Goal: Task Accomplishment & Management: Manage account settings

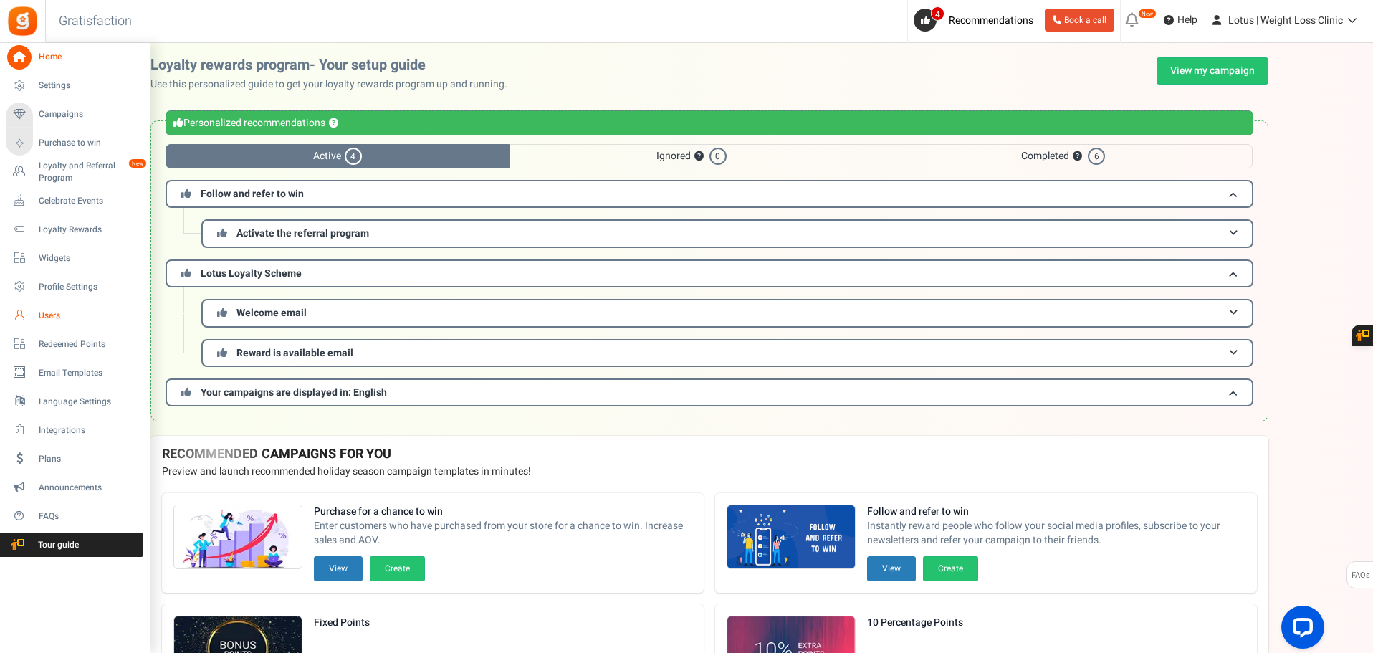
click at [39, 312] on span "Users" at bounding box center [89, 316] width 100 height 12
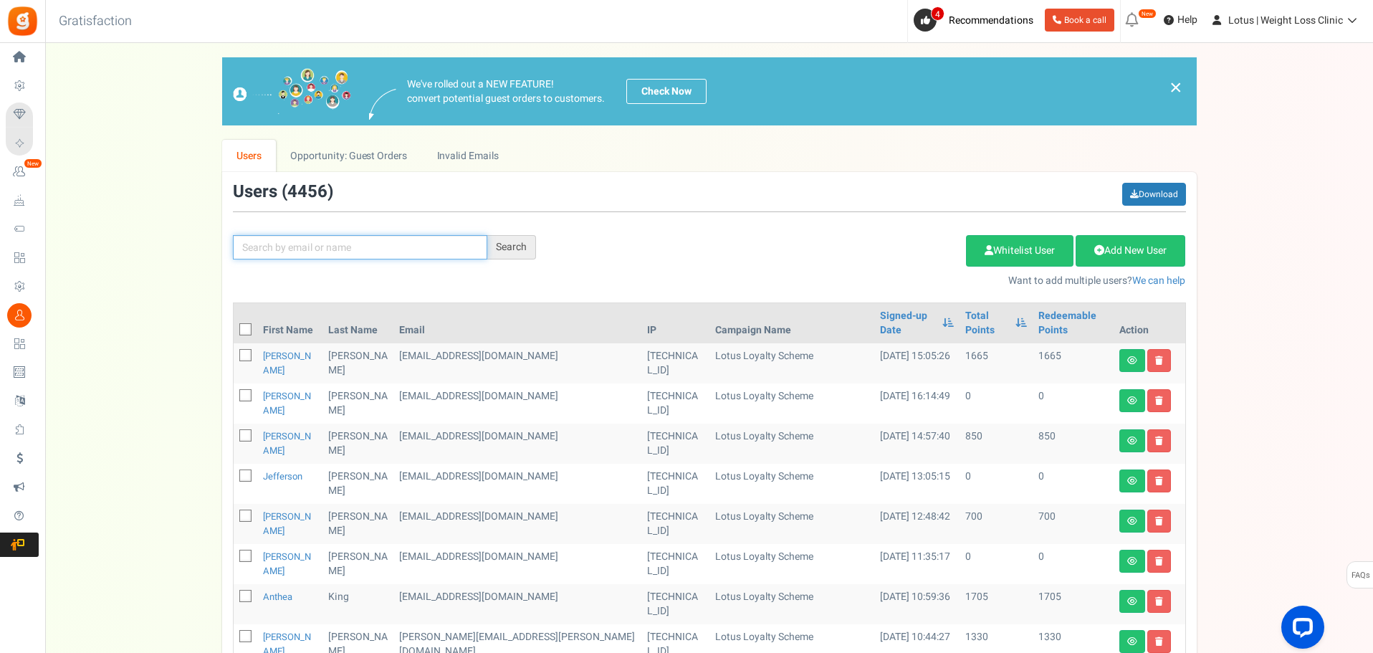
click at [275, 245] on input "text" at bounding box center [360, 247] width 254 height 24
type input "[PERSON_NAME]"
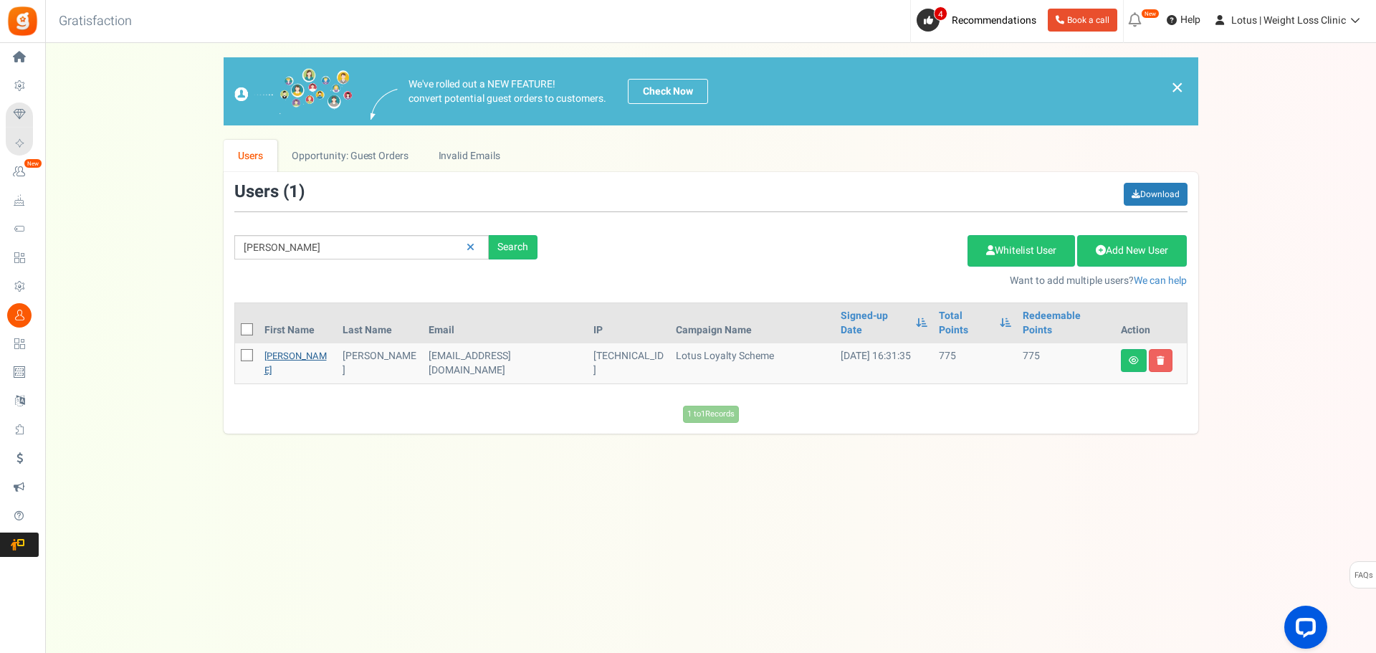
click at [294, 349] on link "[PERSON_NAME]" at bounding box center [295, 363] width 62 height 28
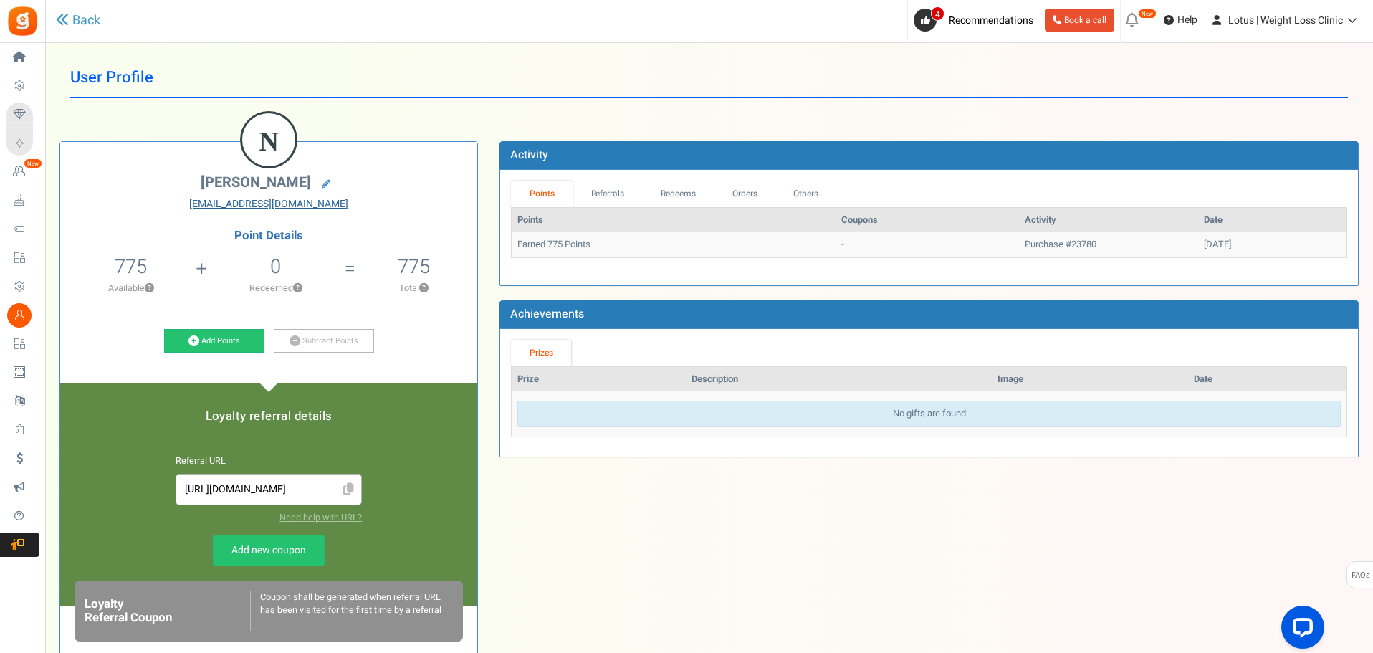
click at [279, 204] on link "[EMAIL_ADDRESS][DOMAIN_NAME]" at bounding box center [269, 204] width 396 height 14
click at [436, 133] on div "N [PERSON_NAME] [EMAIL_ADDRESS][DOMAIN_NAME] Point Details 775 775 Redeemable 0…" at bounding box center [709, 484] width 1321 height 729
click at [323, 178] on link at bounding box center [326, 184] width 23 height 20
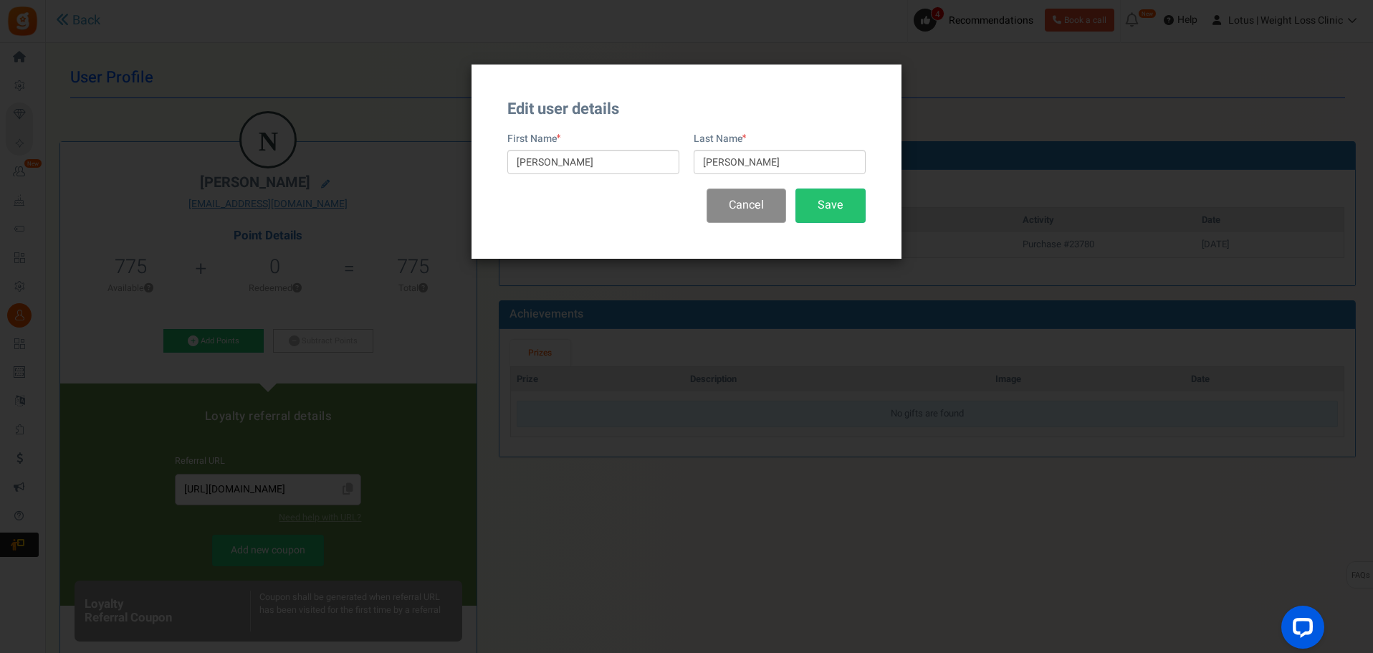
click at [751, 209] on button "Cancel" at bounding box center [746, 205] width 80 height 34
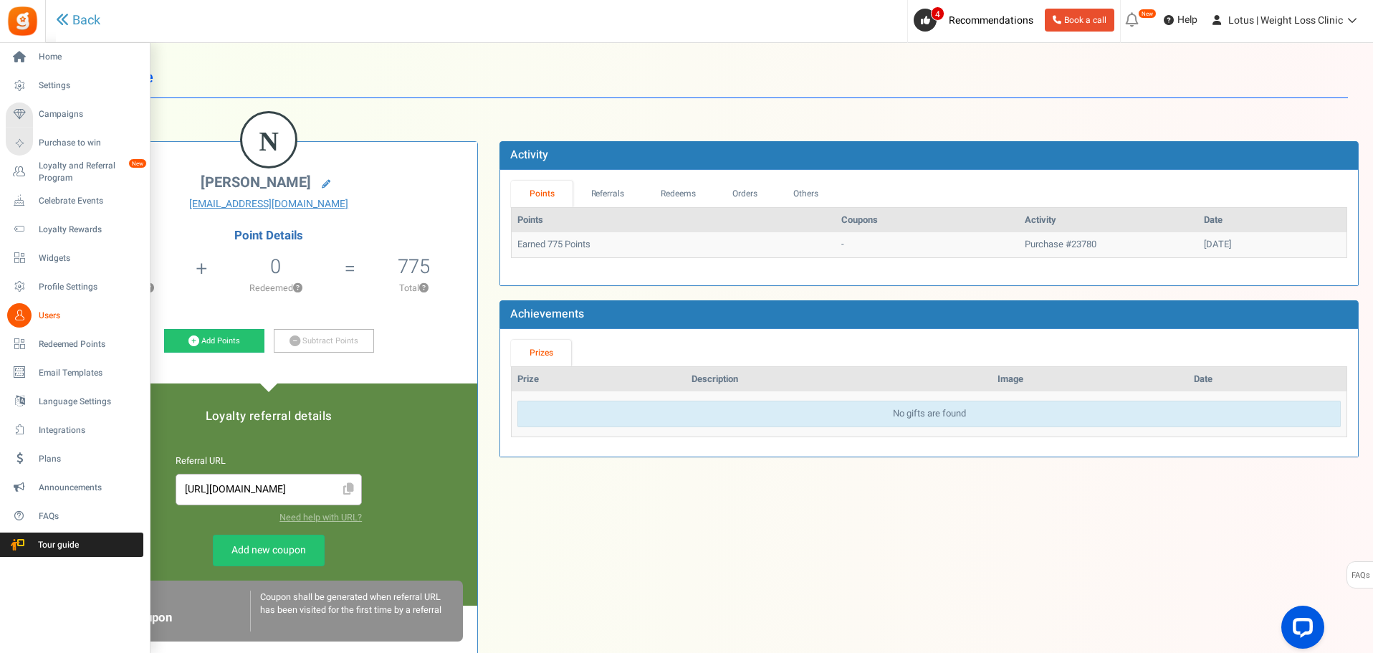
click at [50, 312] on span "Users" at bounding box center [89, 316] width 100 height 12
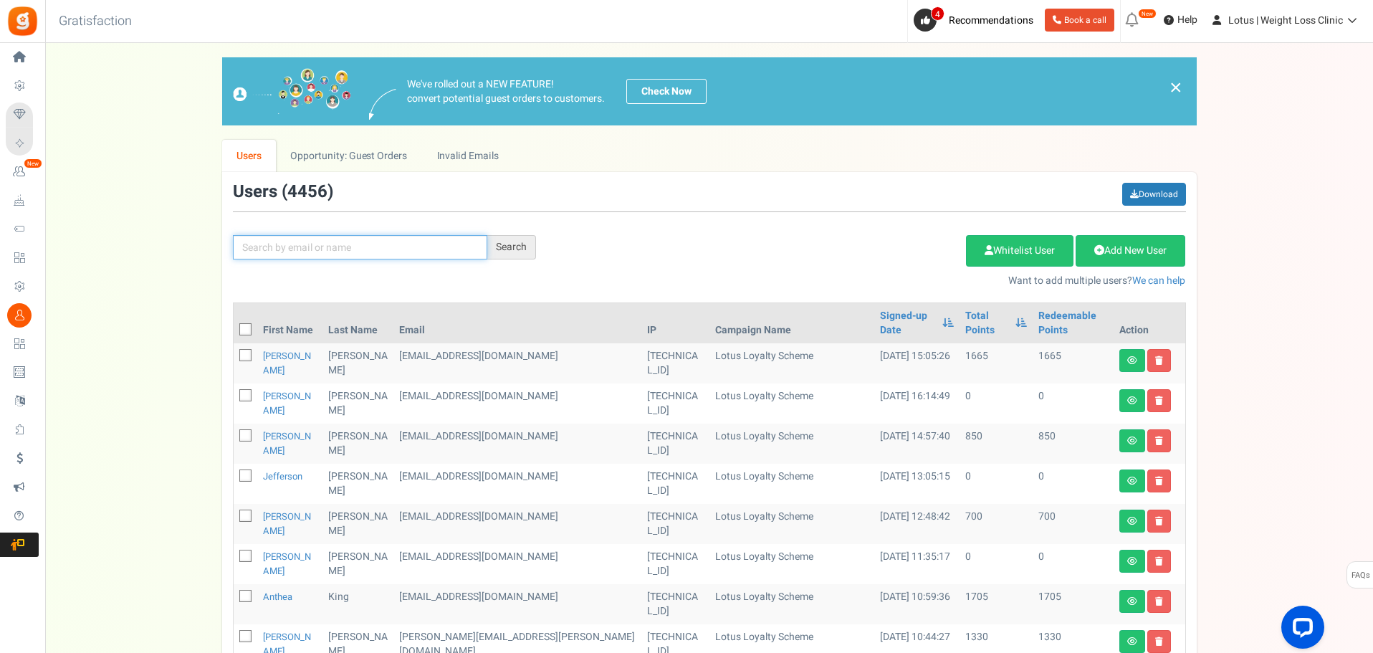
click at [287, 255] on input "text" at bounding box center [360, 247] width 254 height 24
type input "ramire"
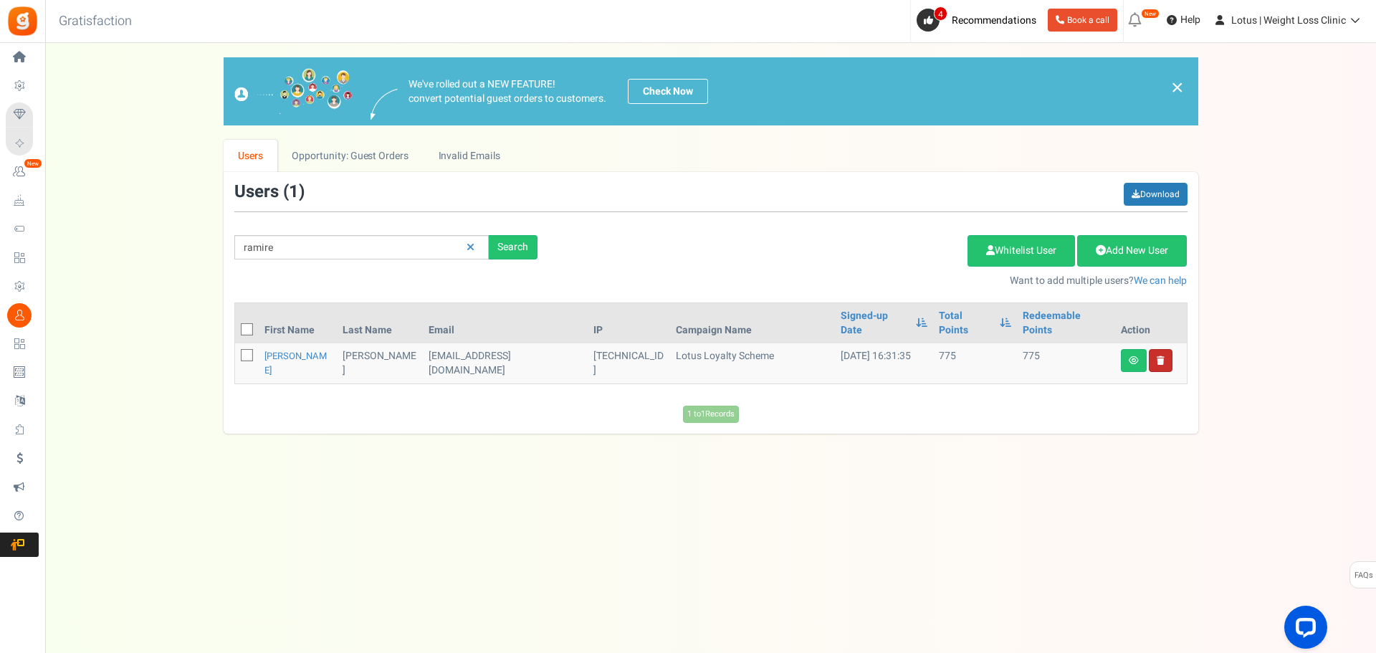
click at [1166, 349] on link at bounding box center [1161, 360] width 24 height 23
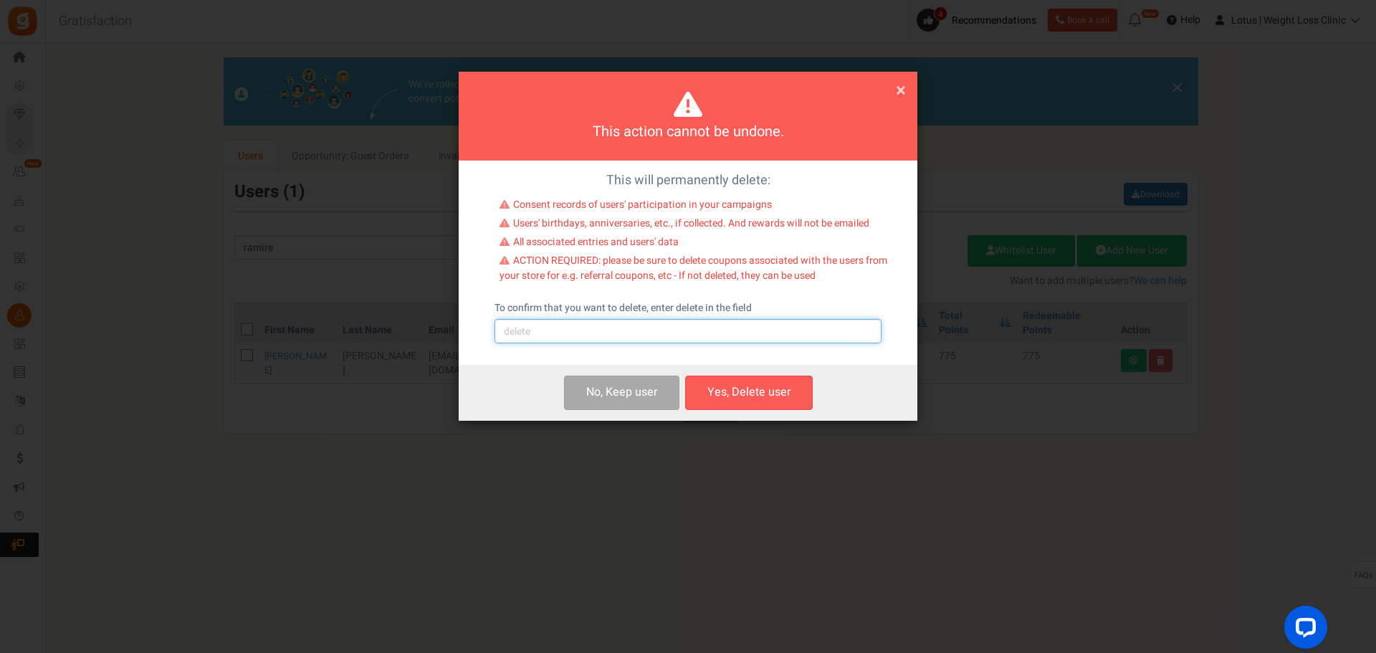
click at [622, 337] on input "text" at bounding box center [687, 331] width 387 height 24
type input "delete"
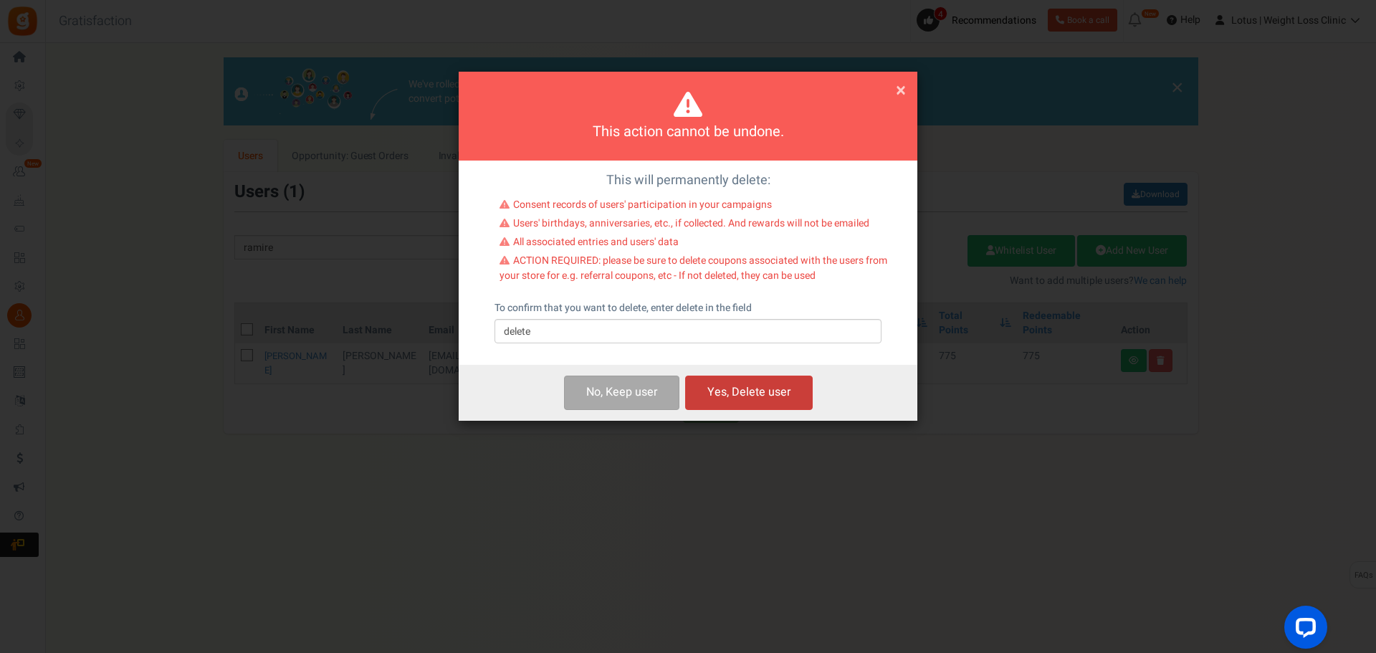
click at [729, 385] on button "Yes, Delete user" at bounding box center [749, 392] width 128 height 34
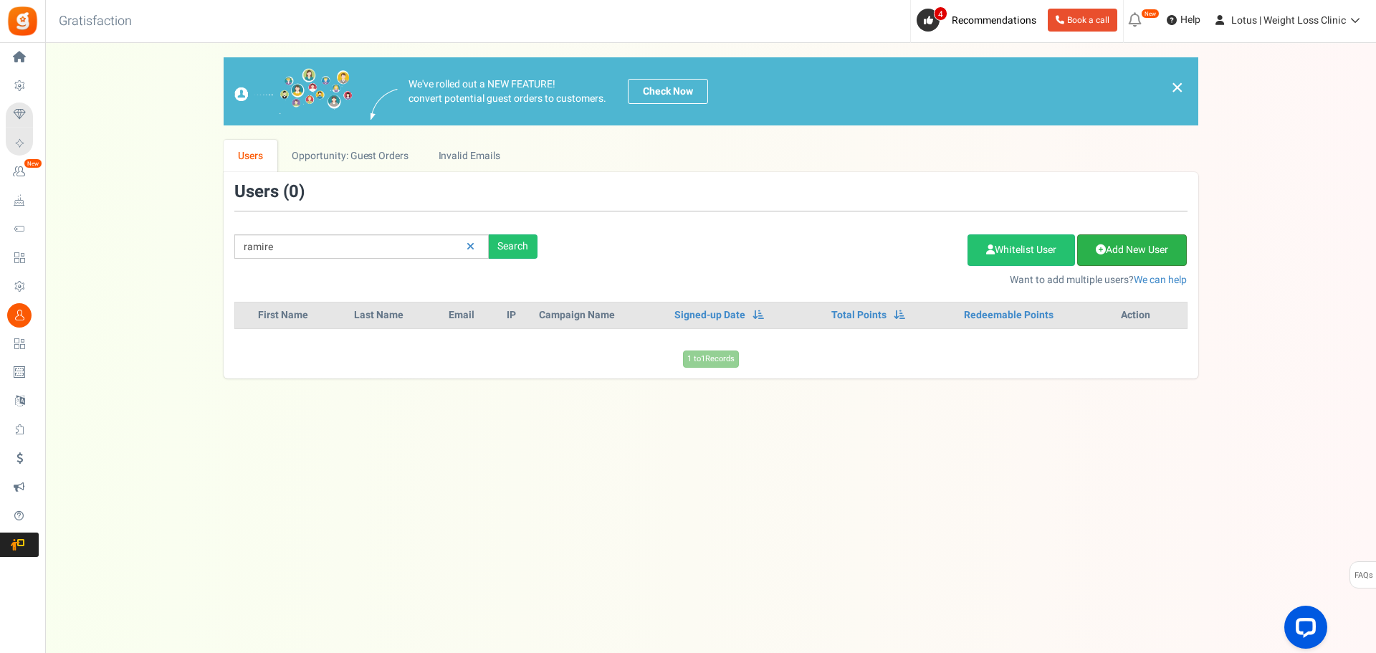
click at [1126, 241] on link "Add New User" at bounding box center [1132, 250] width 110 height 32
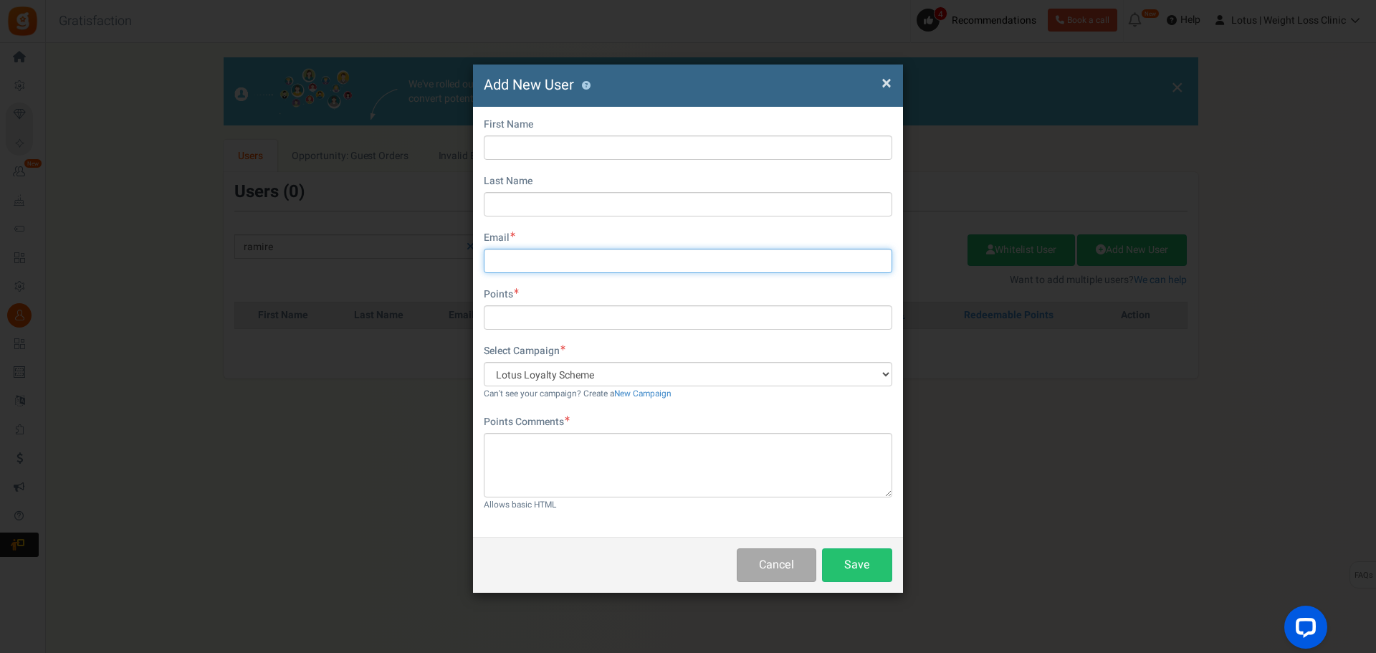
click at [527, 256] on input "text" at bounding box center [688, 261] width 408 height 24
paste input "[EMAIL_ADDRESS][DOMAIN_NAME]"
type input "[EMAIL_ADDRESS][DOMAIN_NAME]"
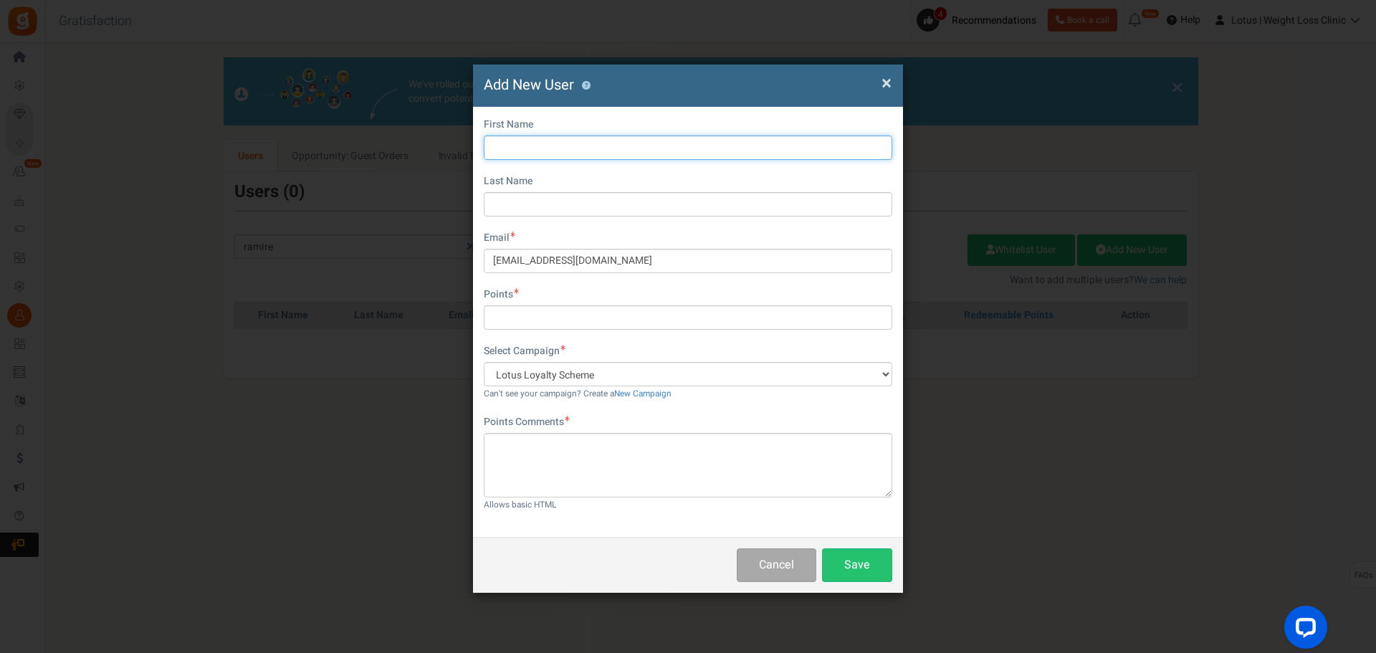
click at [509, 149] on input "text" at bounding box center [688, 147] width 408 height 24
type input "[PERSON_NAME]"
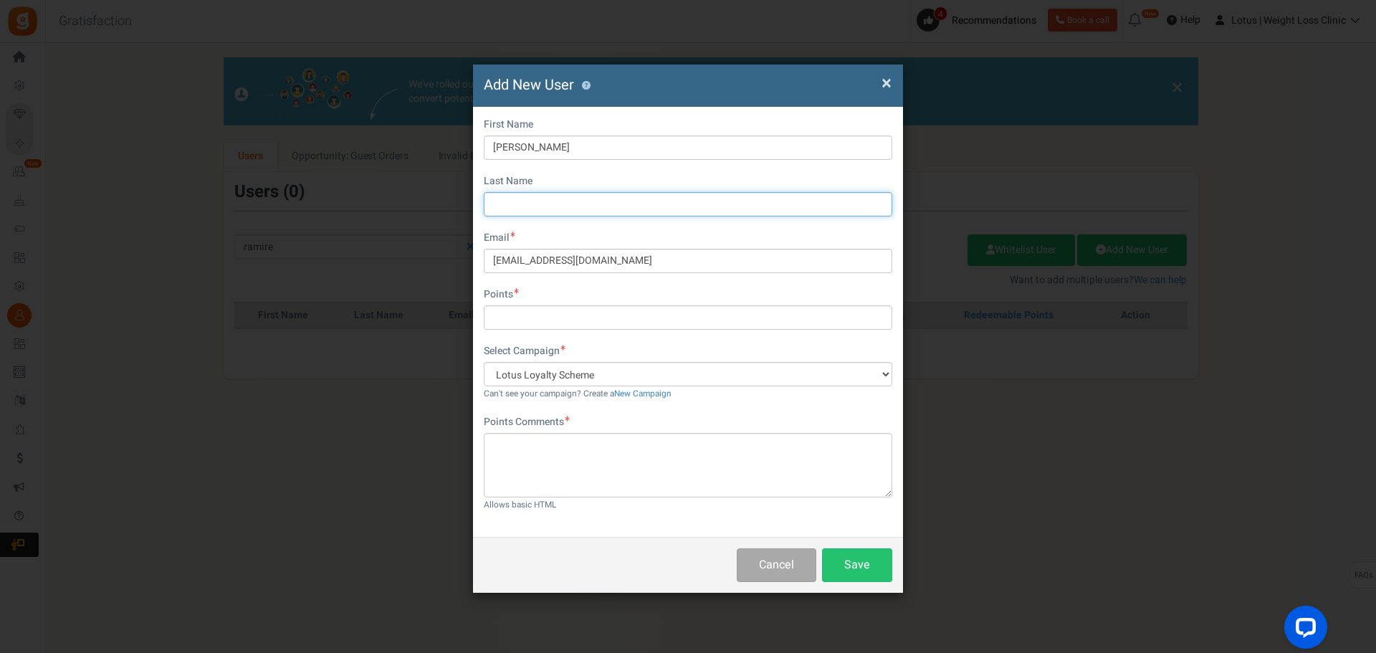
click at [519, 196] on input "text" at bounding box center [688, 204] width 408 height 24
type input "[PERSON_NAME]"
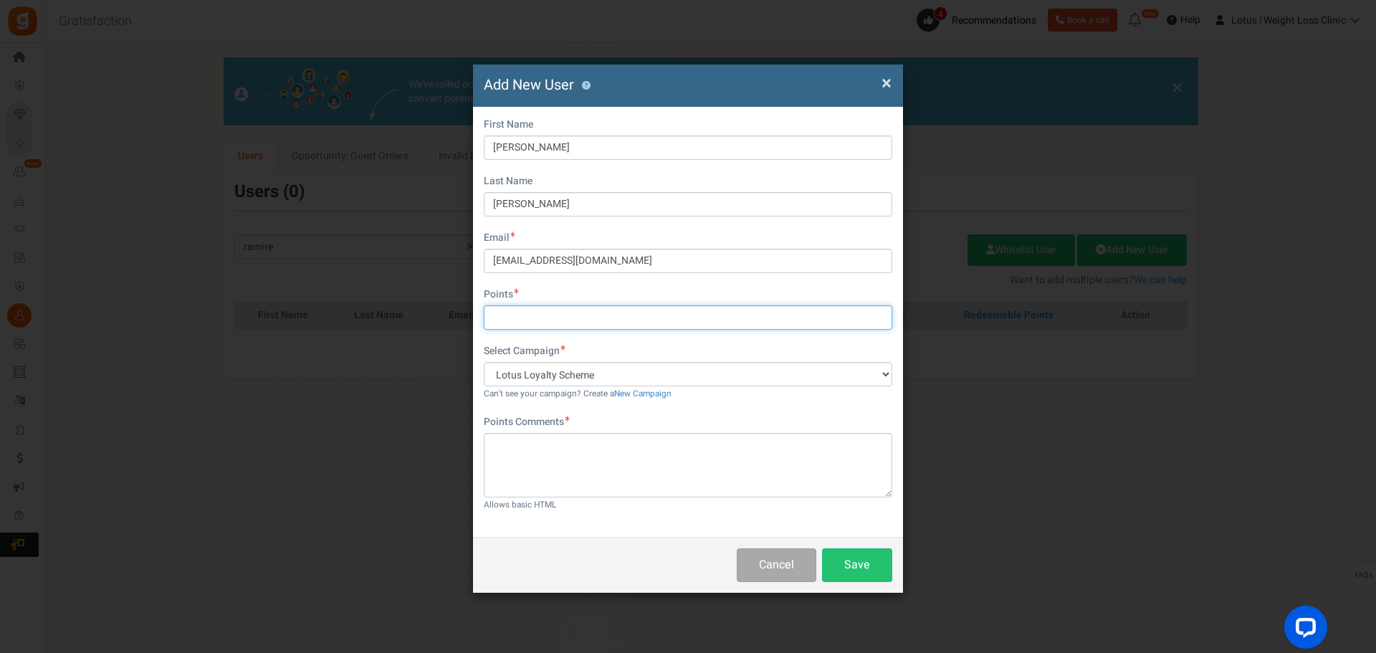
click at [550, 317] on input "text" at bounding box center [688, 317] width 408 height 24
type input "775"
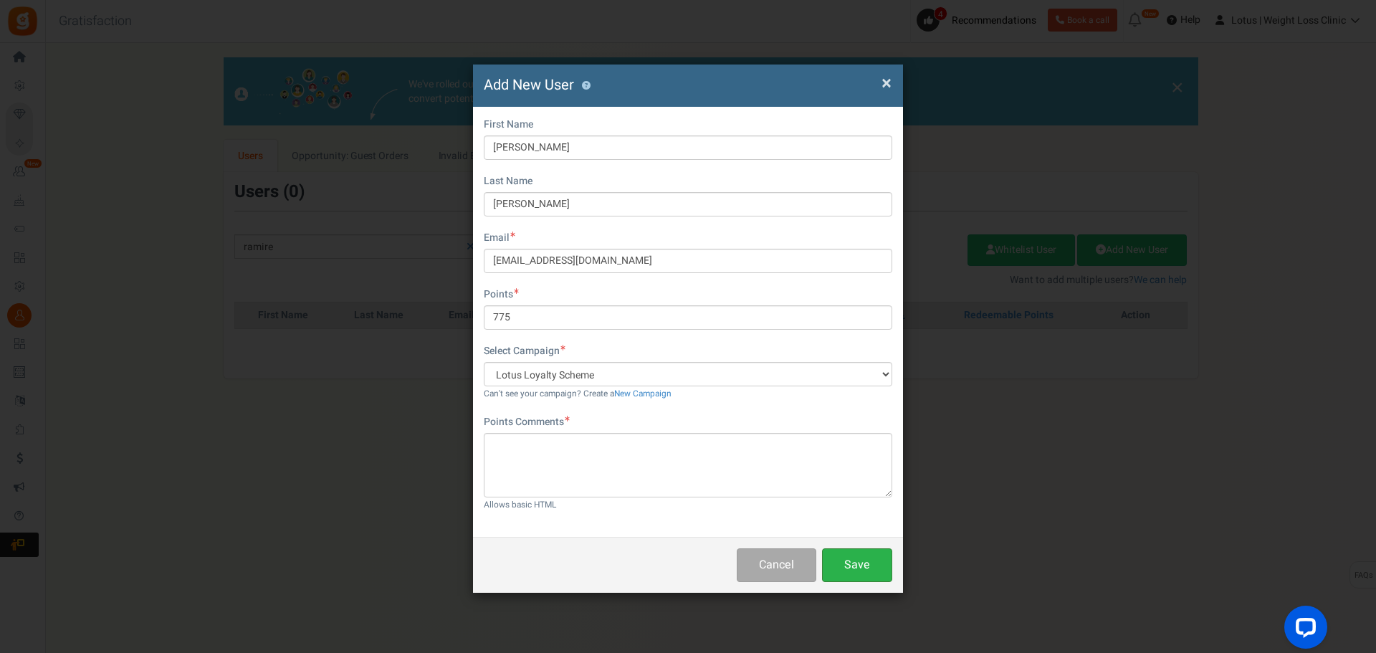
click at [858, 560] on button "Save" at bounding box center [857, 565] width 70 height 34
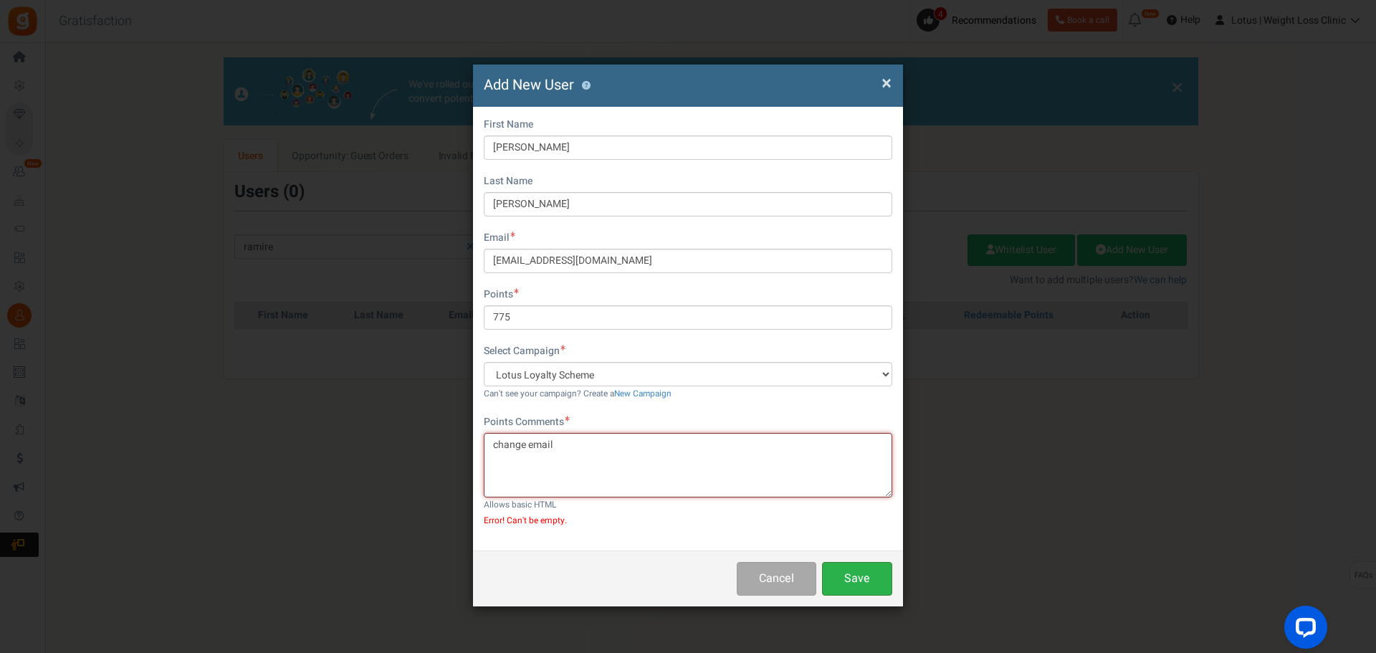
type textarea "change email"
click at [845, 572] on button "Save" at bounding box center [857, 579] width 70 height 34
